Goal: Task Accomplishment & Management: Use online tool/utility

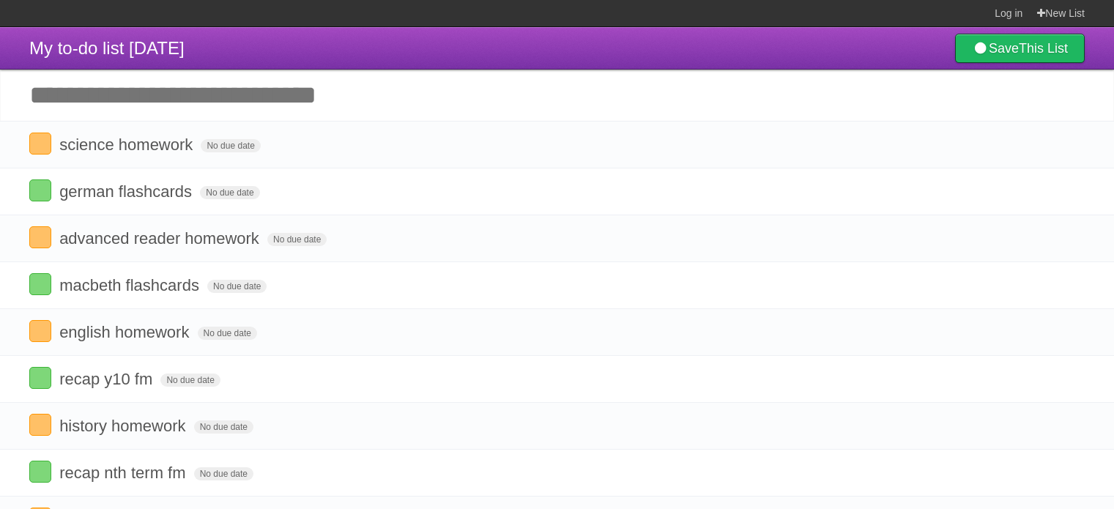
click at [35, 144] on label at bounding box center [40, 144] width 22 height 22
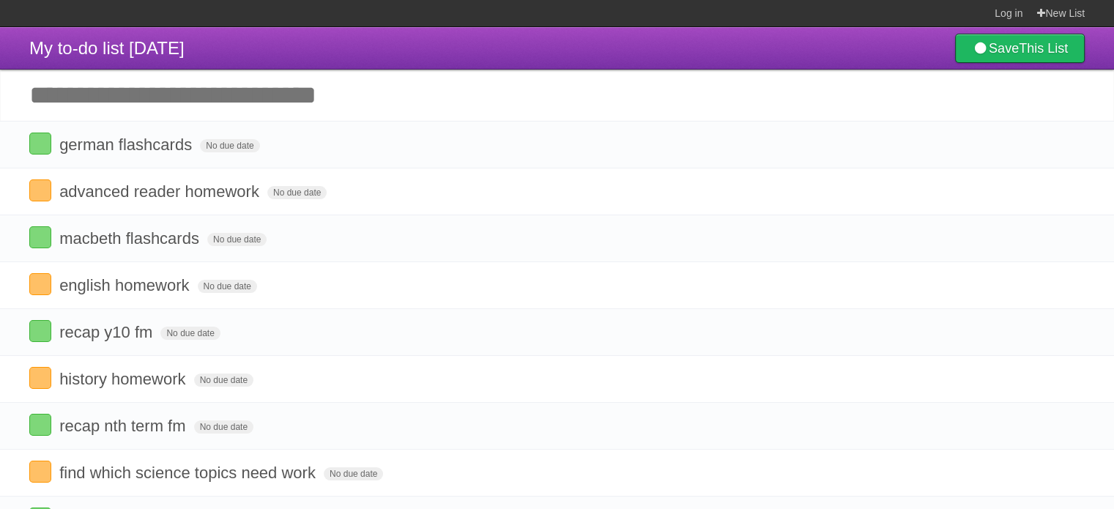
click at [236, 15] on section "Log in New List" at bounding box center [557, 13] width 1114 height 27
click at [231, 112] on input "Add another task" at bounding box center [557, 95] width 1114 height 51
type input "**********"
click input "*********" at bounding box center [0, 0] width 0 height 0
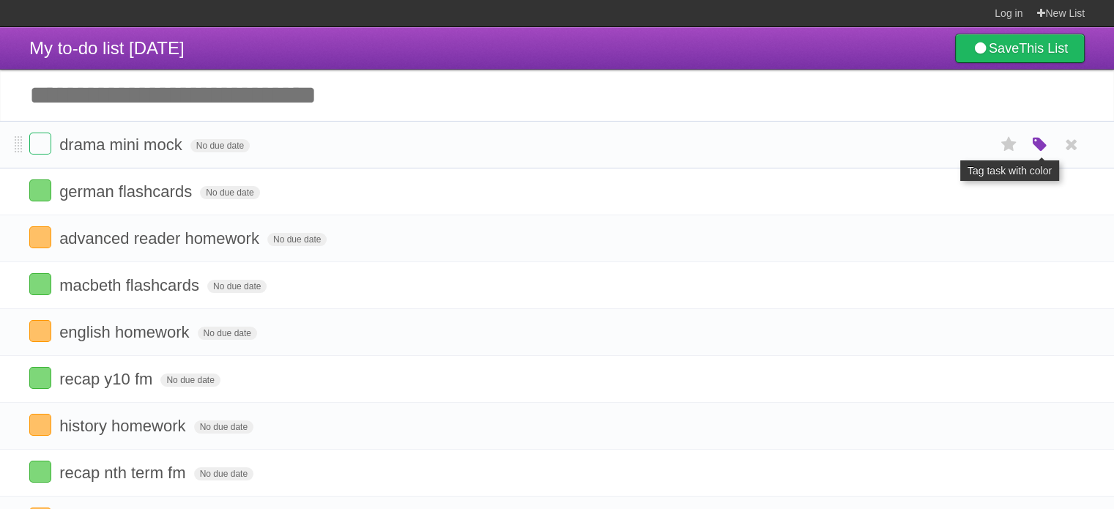
click at [1031, 149] on icon "button" at bounding box center [1040, 144] width 21 height 19
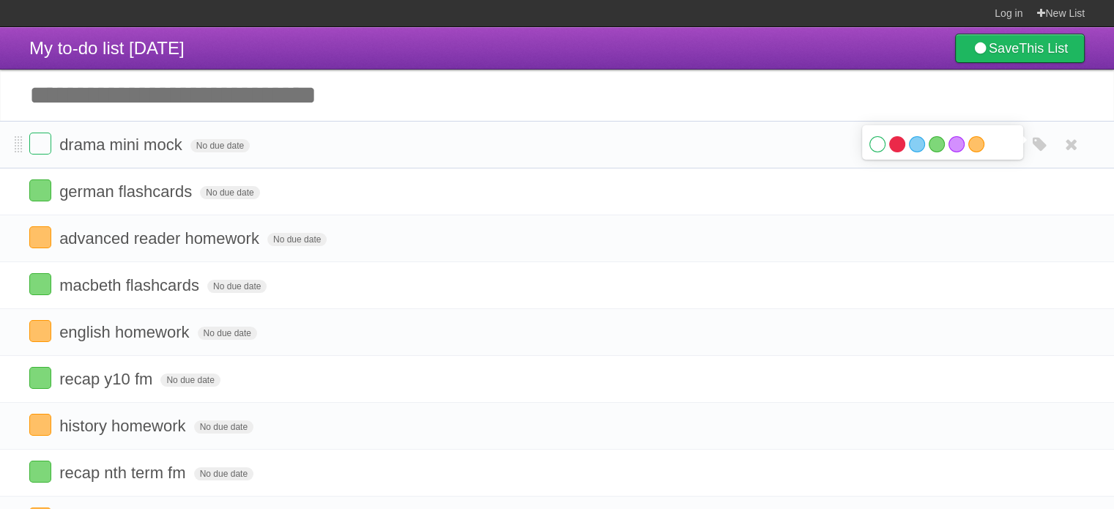
click at [900, 146] on label "Red" at bounding box center [897, 144] width 16 height 16
click at [406, 36] on header "My to-do list [DATE] Save This List" at bounding box center [557, 48] width 1114 height 42
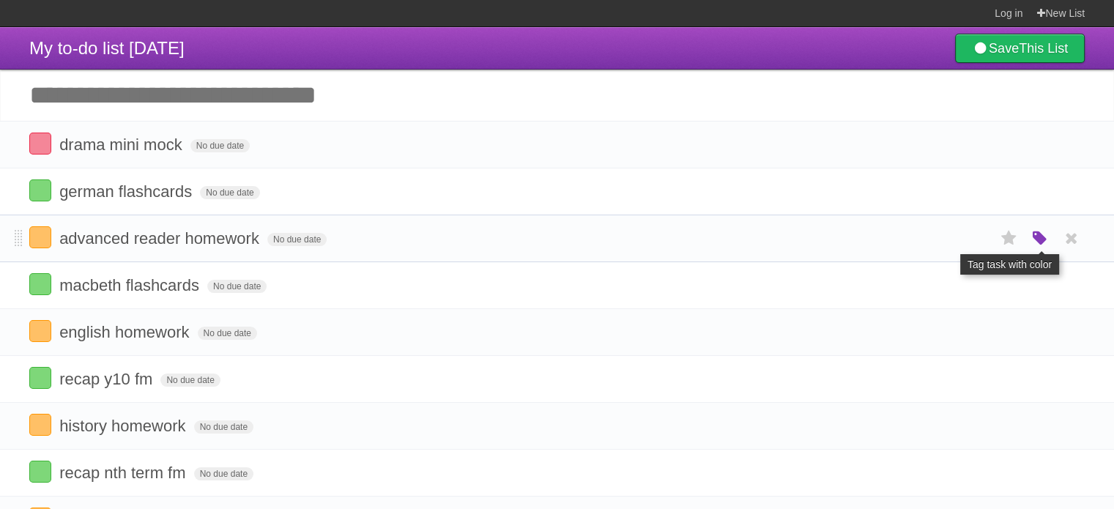
click at [1036, 245] on icon "button" at bounding box center [1040, 238] width 21 height 19
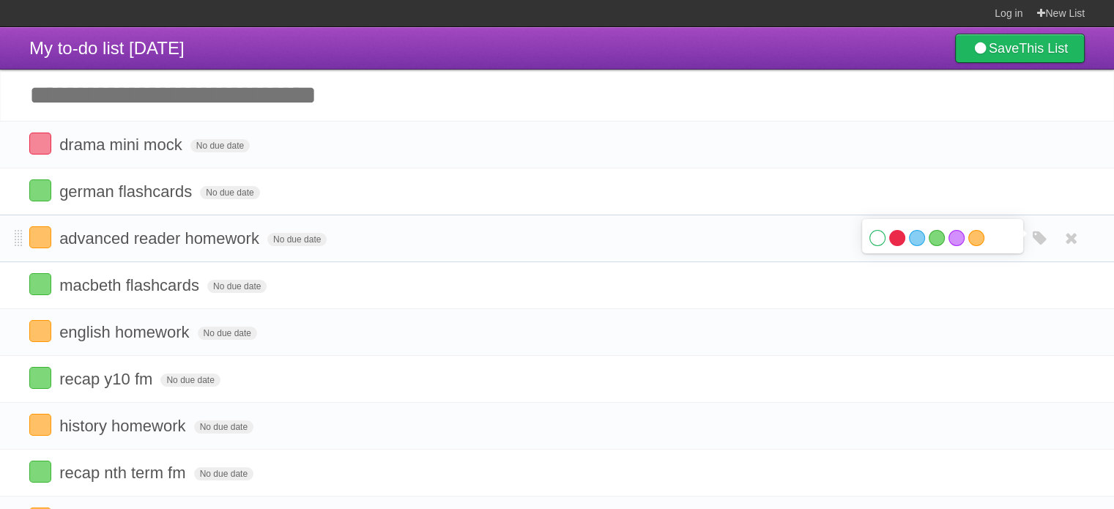
click at [890, 243] on label "Red" at bounding box center [897, 238] width 16 height 16
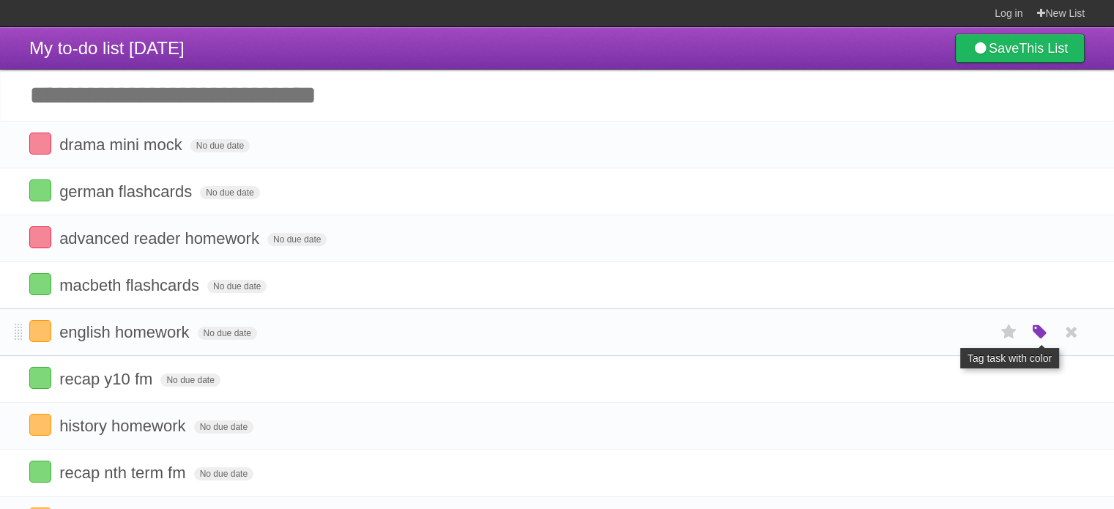
click at [1044, 330] on icon "button" at bounding box center [1040, 332] width 21 height 19
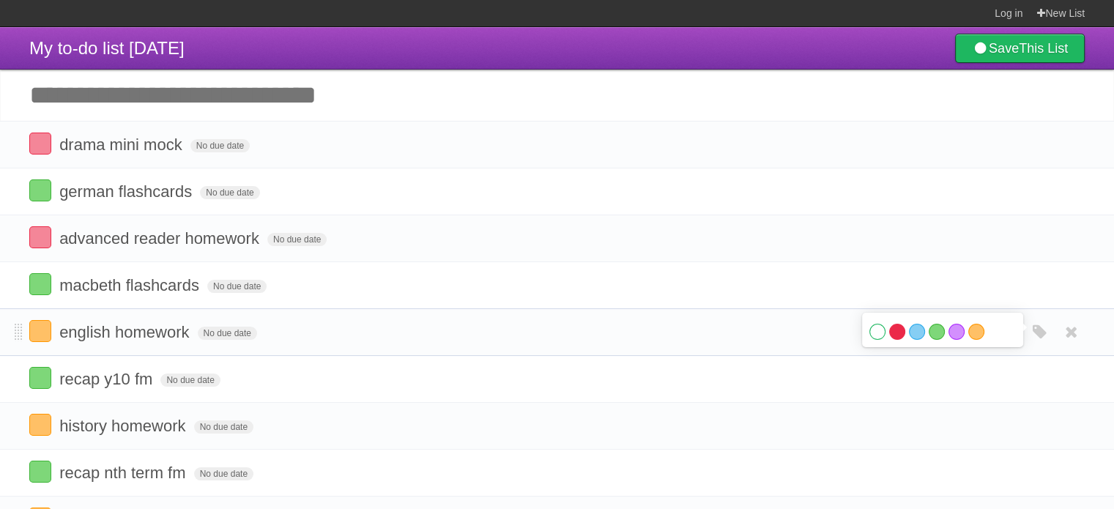
click at [896, 327] on label "Red" at bounding box center [897, 332] width 16 height 16
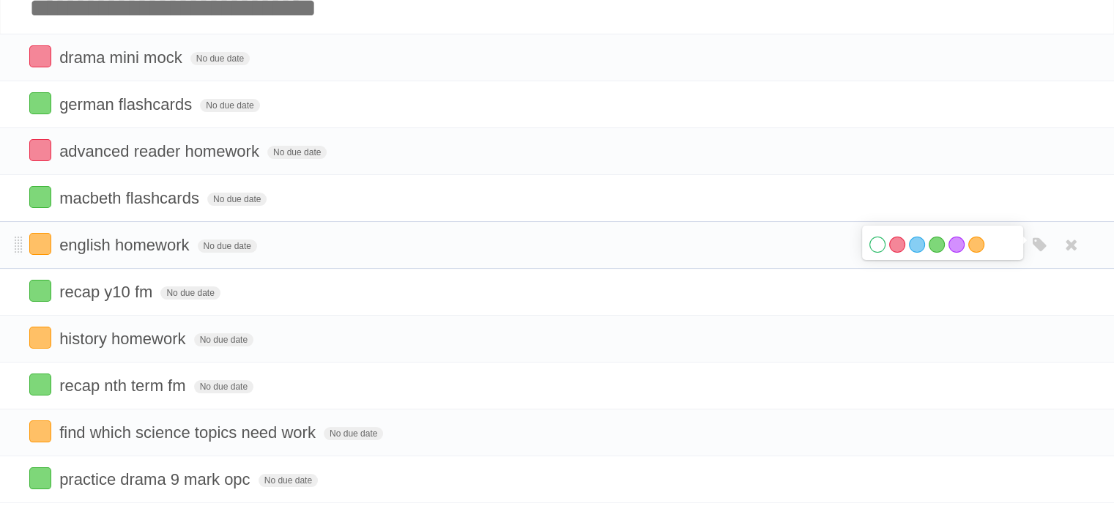
scroll to position [146, 0]
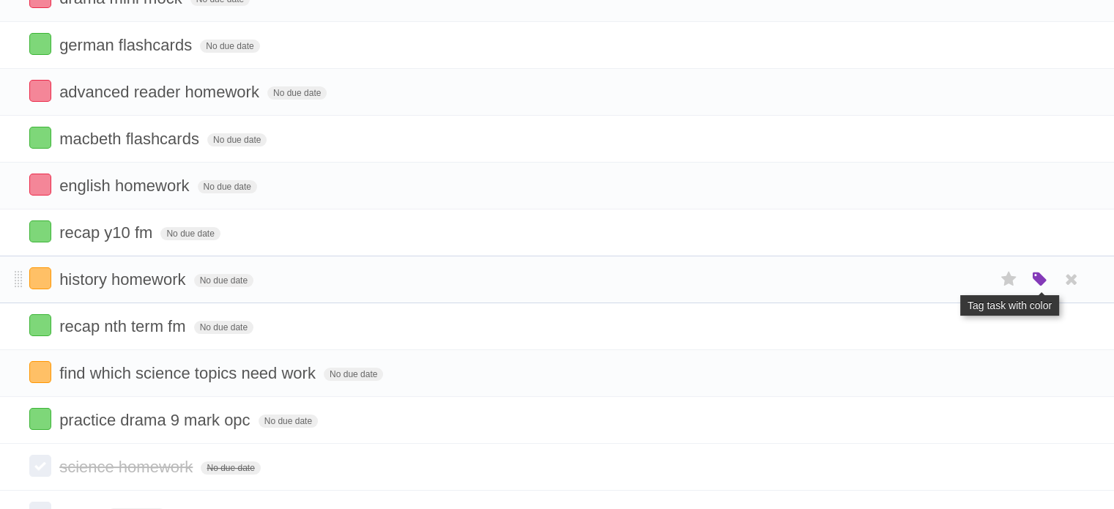
click at [1038, 271] on icon "button" at bounding box center [1040, 279] width 21 height 19
click at [896, 280] on label "Red" at bounding box center [897, 279] width 16 height 16
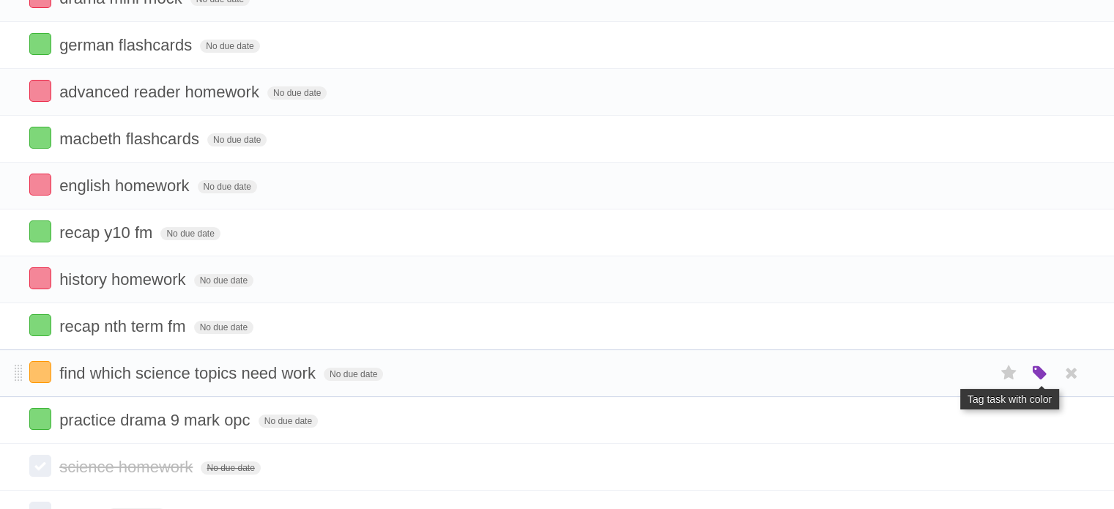
click at [1034, 373] on icon "button" at bounding box center [1040, 373] width 21 height 19
click at [902, 375] on label "Red" at bounding box center [897, 373] width 16 height 16
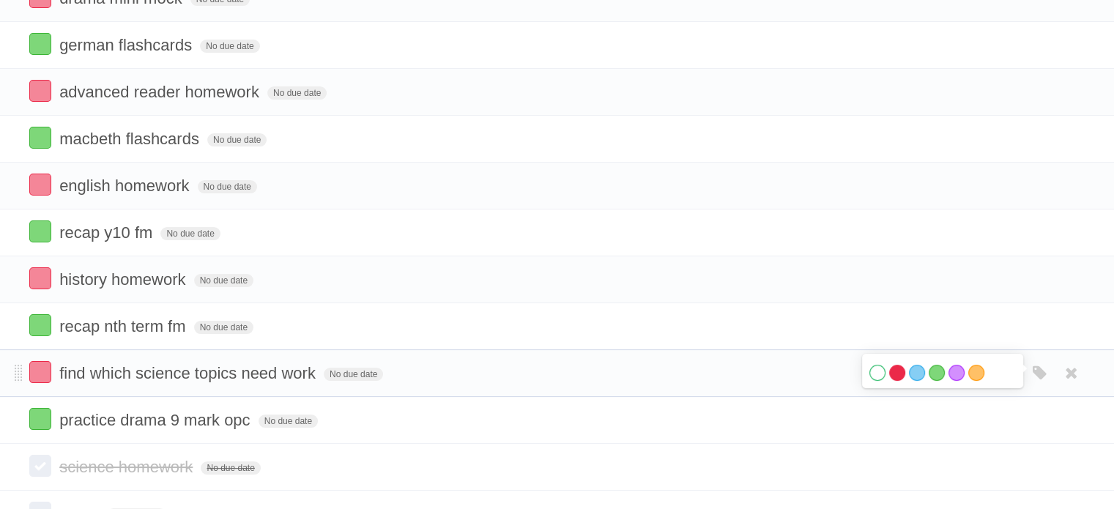
click at [899, 375] on label "Red" at bounding box center [897, 373] width 16 height 16
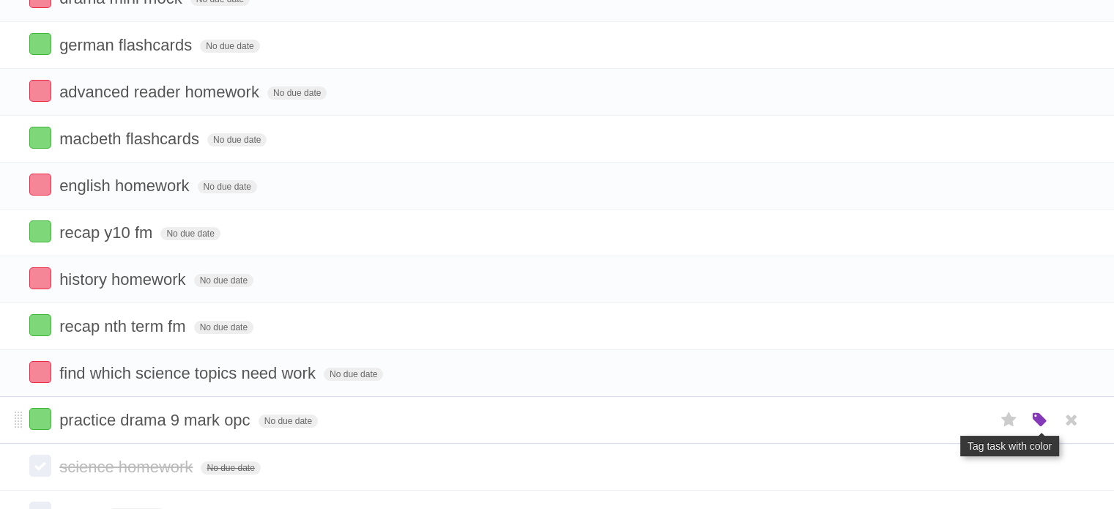
click at [1046, 412] on icon "button" at bounding box center [1040, 420] width 21 height 19
click at [975, 421] on label "Orange" at bounding box center [976, 420] width 16 height 16
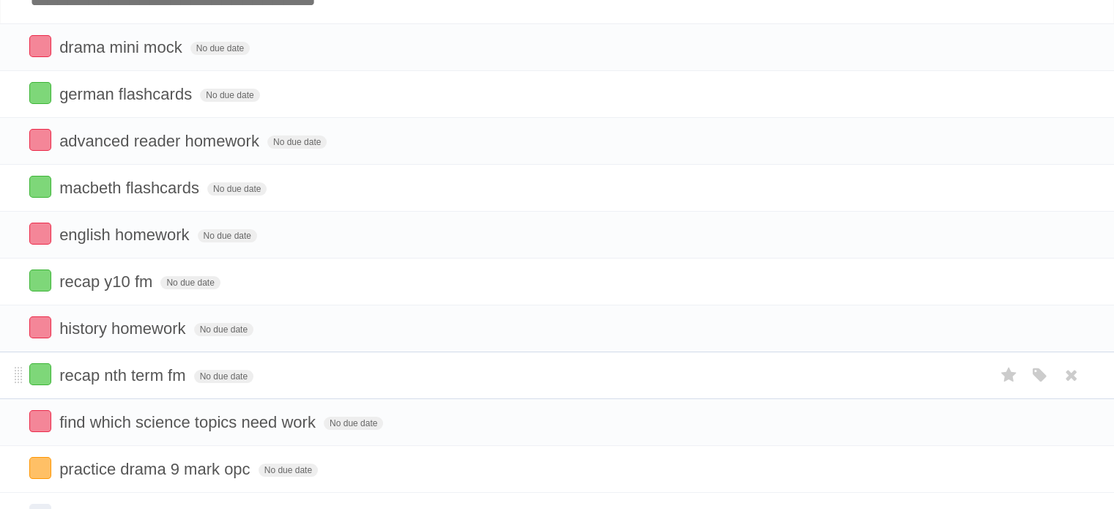
scroll to position [73, 0]
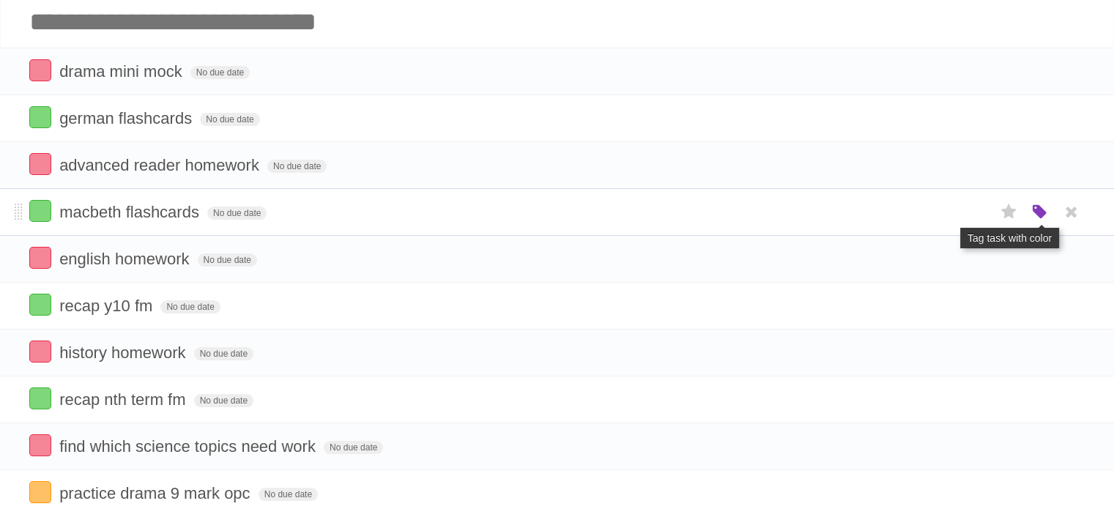
click at [1040, 214] on icon "button" at bounding box center [1040, 212] width 21 height 19
click at [978, 215] on label "Orange" at bounding box center [976, 212] width 16 height 16
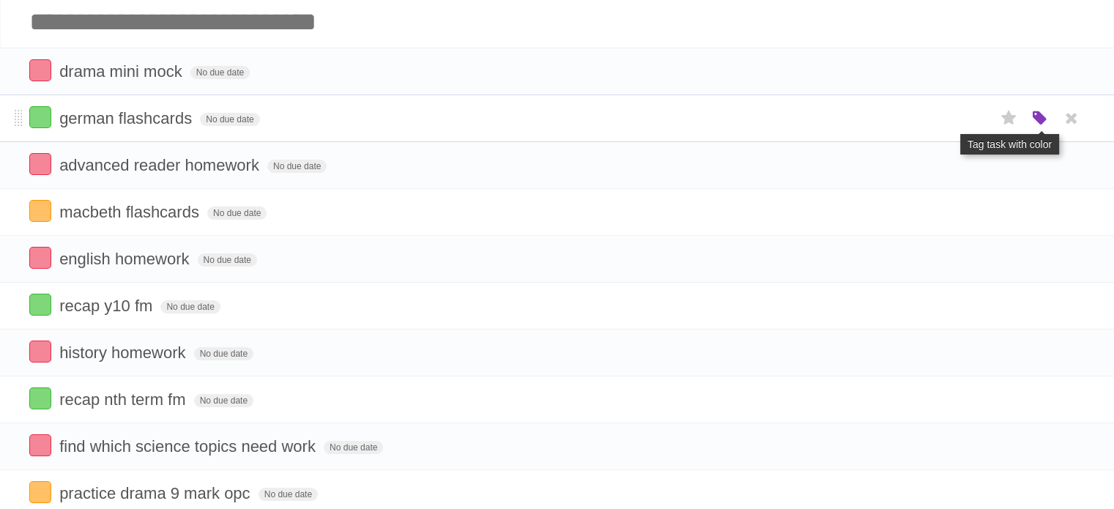
click at [1049, 121] on icon "button" at bounding box center [1040, 118] width 21 height 19
click at [982, 117] on div "White Red Blue Green Purple Orange" at bounding box center [942, 120] width 146 height 20
click at [978, 118] on label "Orange" at bounding box center [976, 118] width 16 height 16
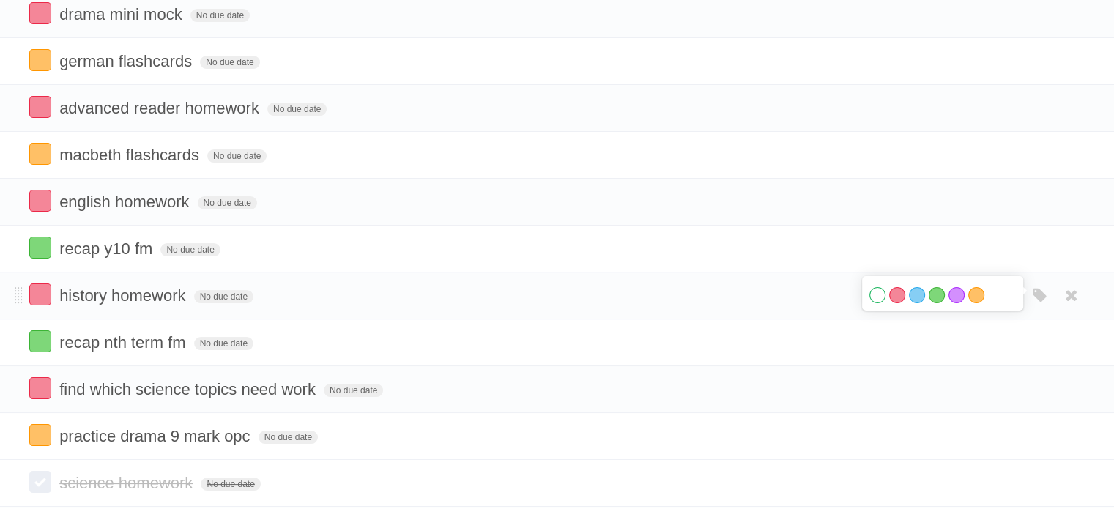
scroll to position [146, 0]
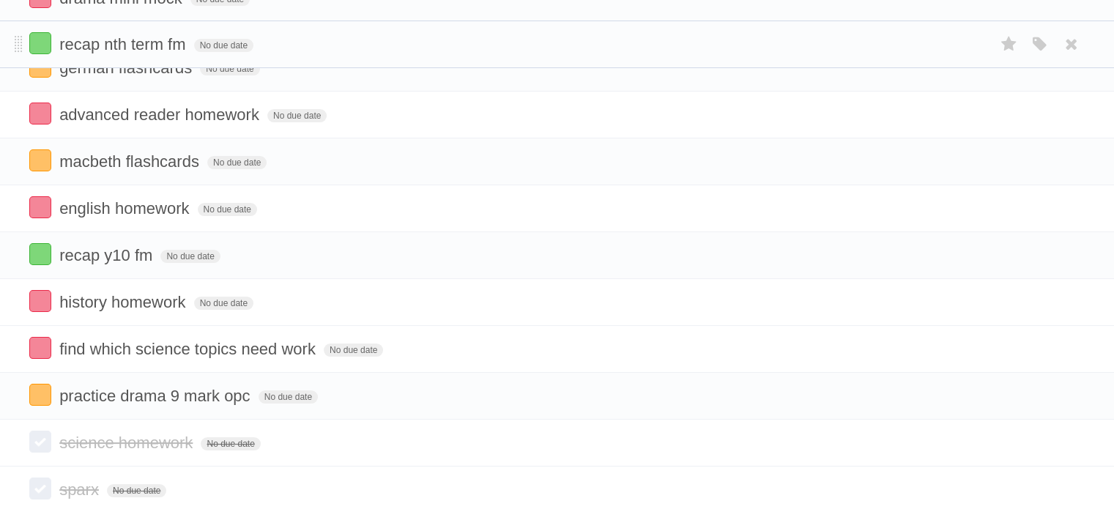
drag, startPoint x: 15, startPoint y: 327, endPoint x: 26, endPoint y: 46, distance: 281.4
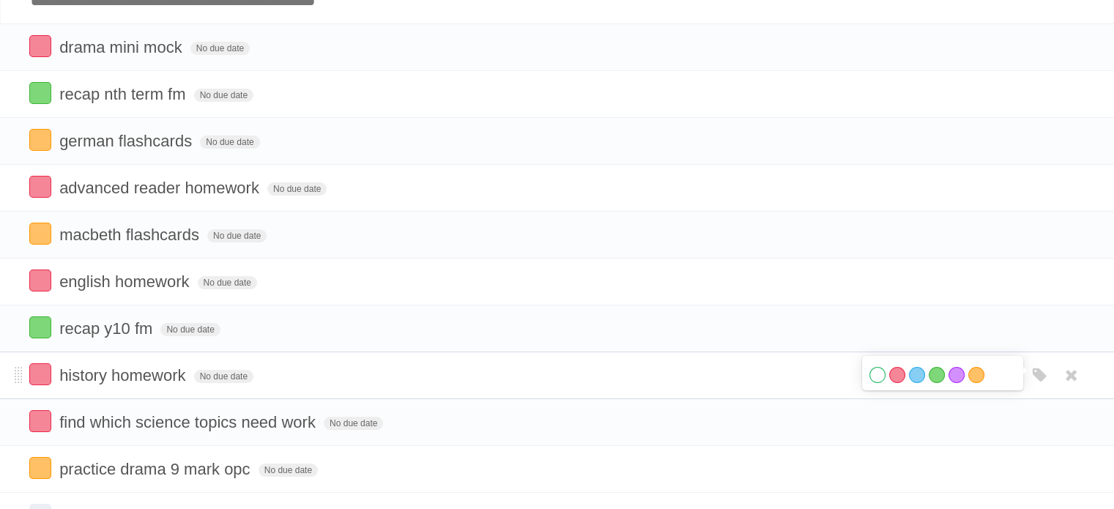
scroll to position [73, 0]
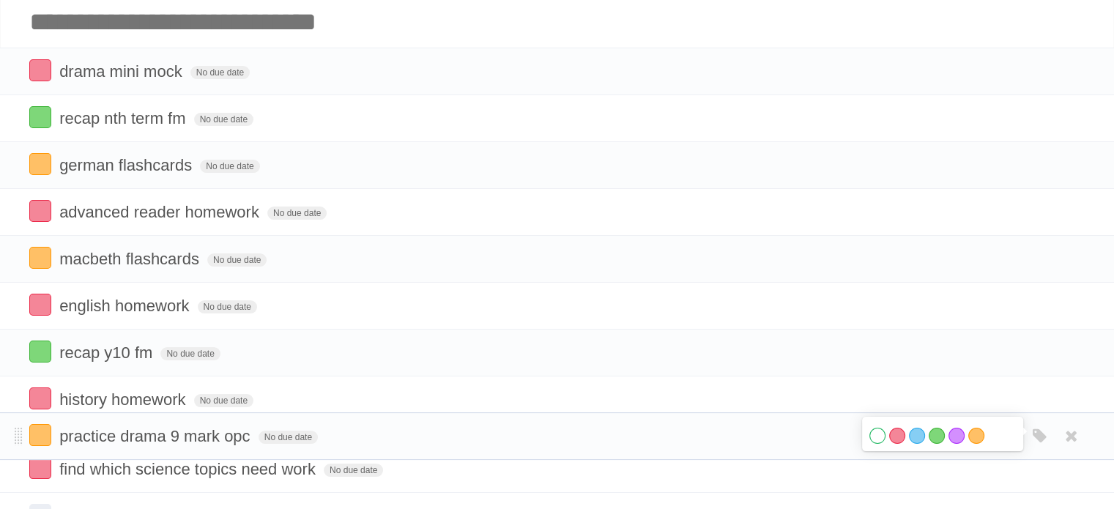
drag, startPoint x: 16, startPoint y: 491, endPoint x: 2, endPoint y: 434, distance: 58.8
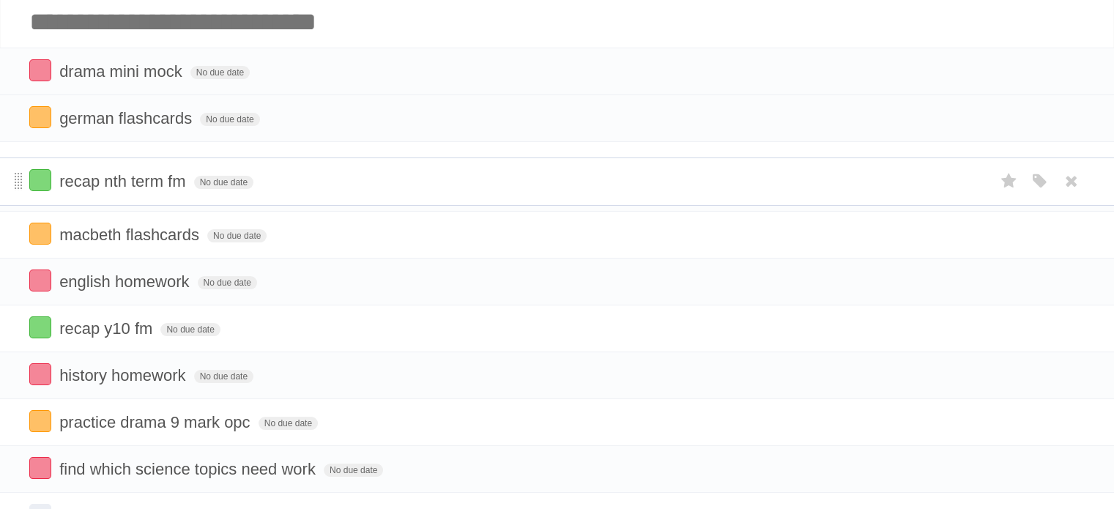
drag, startPoint x: 15, startPoint y: 116, endPoint x: 18, endPoint y: 179, distance: 62.3
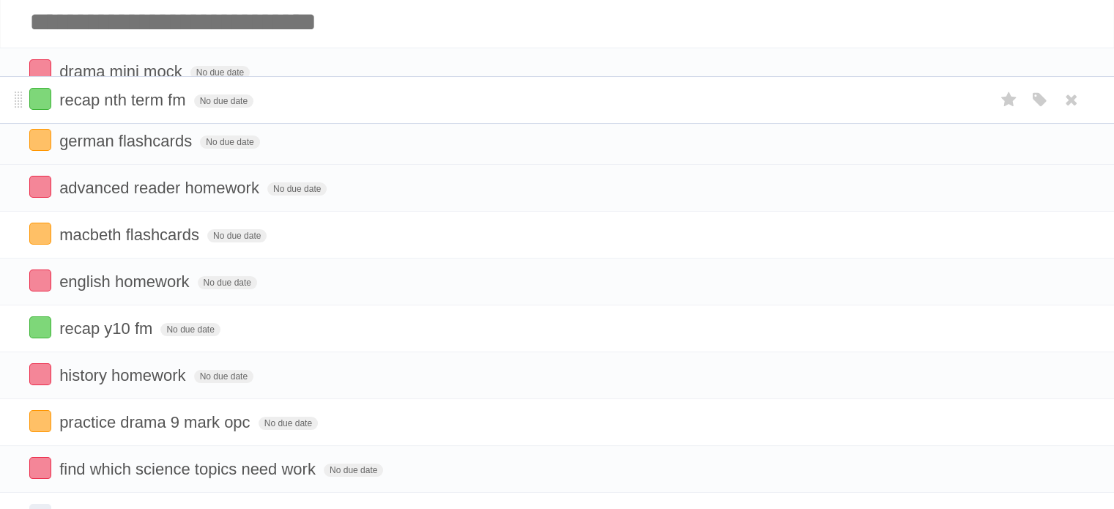
drag, startPoint x: 15, startPoint y: 174, endPoint x: 12, endPoint y: 108, distance: 66.0
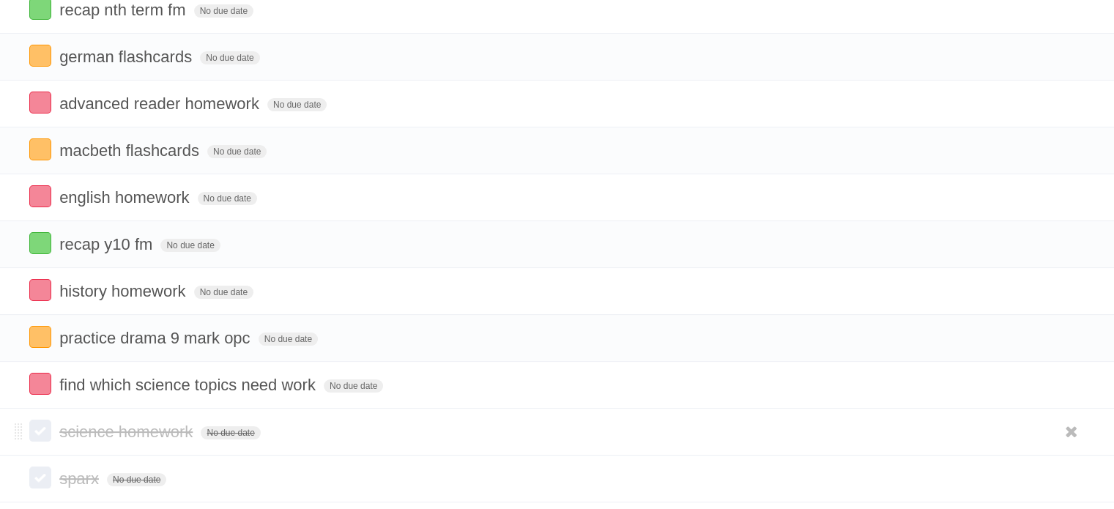
scroll to position [0, 0]
